Goal: Information Seeking & Learning: Find specific page/section

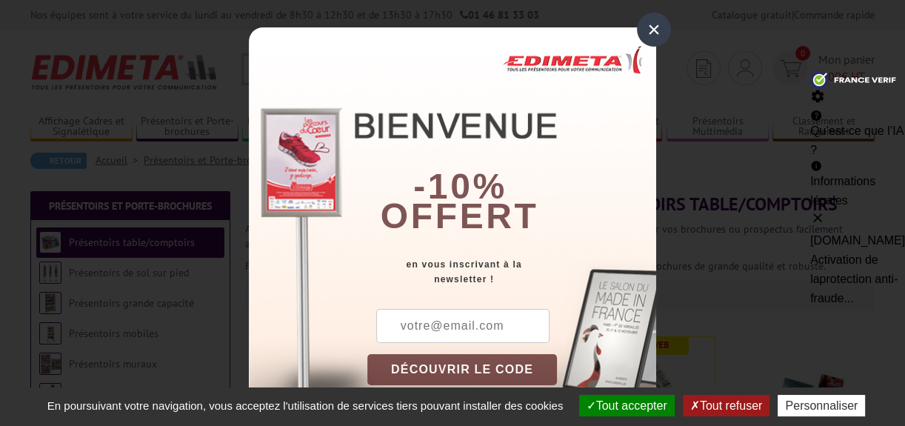
click at [643, 25] on div "×" at bounding box center [654, 30] width 34 height 34
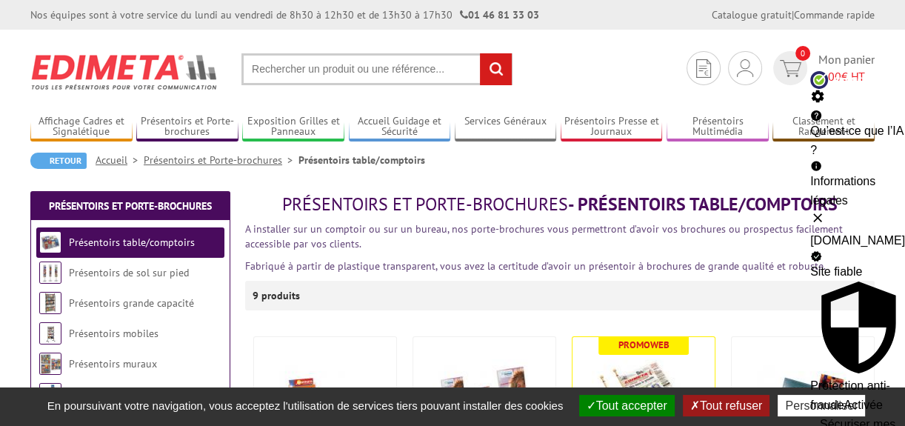
click at [873, 210] on button at bounding box center [857, 217] width 95 height 15
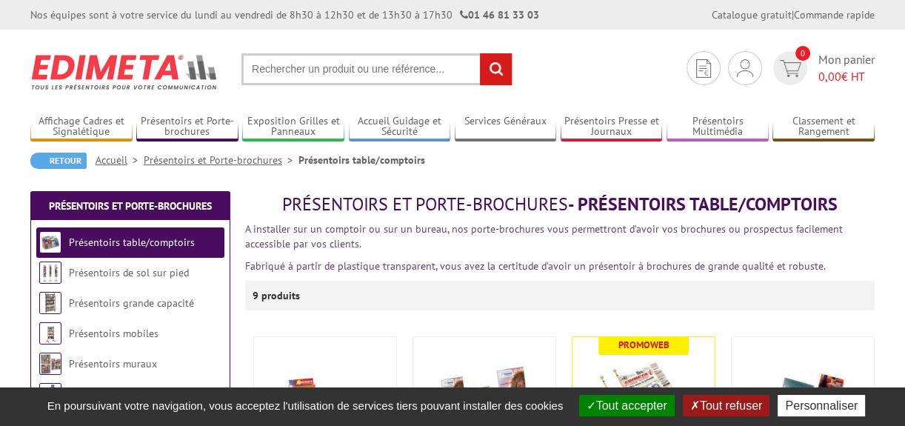
click at [315, 70] on input "text" at bounding box center [376, 69] width 271 height 32
type input "[PERSON_NAME]"
click at [491, 69] on input "rechercher" at bounding box center [496, 69] width 32 height 32
